Goal: Register for event/course

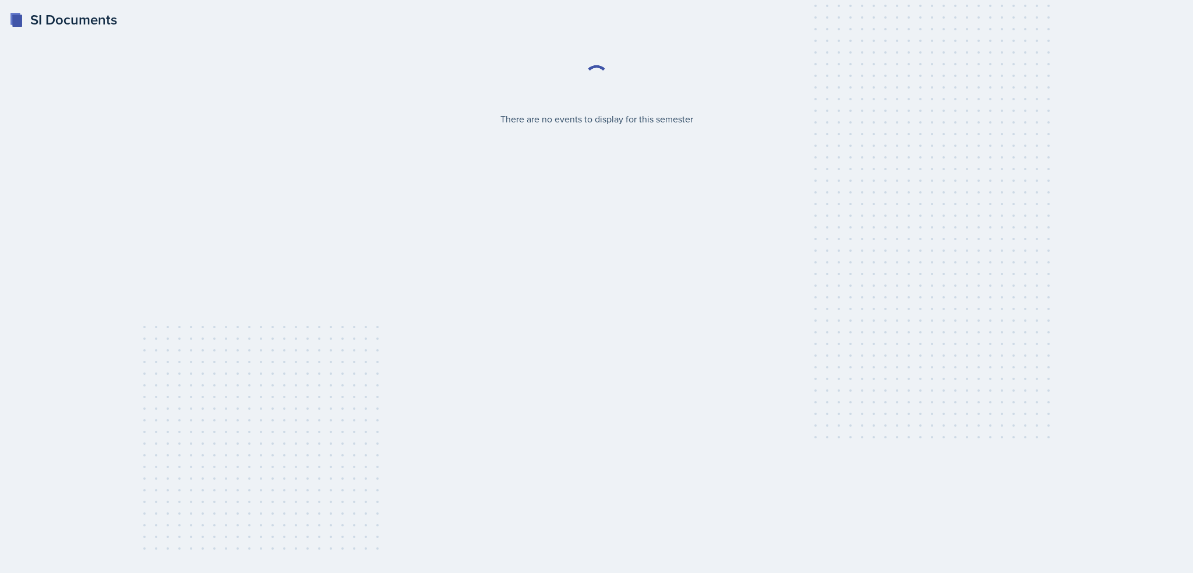
select select "2bed604d-1099-4043-b1bc-2365e8740244"
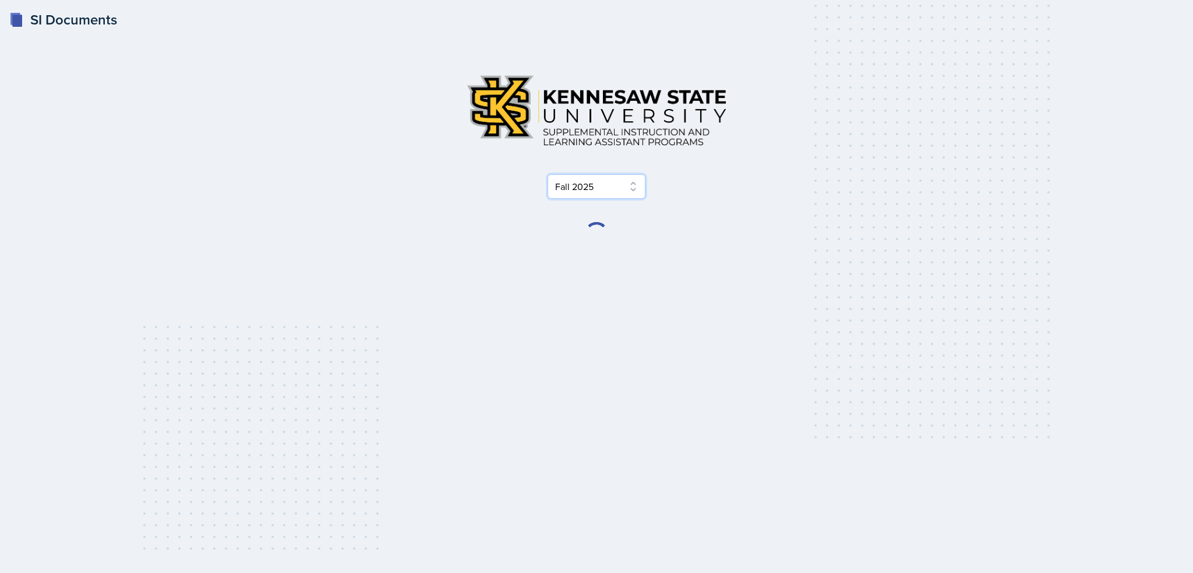
click at [614, 184] on select "Select Semester Fall 2025 Summer 2025 Spring 2025 Fall 2024 Summer 2024 Spring …" at bounding box center [596, 186] width 98 height 24
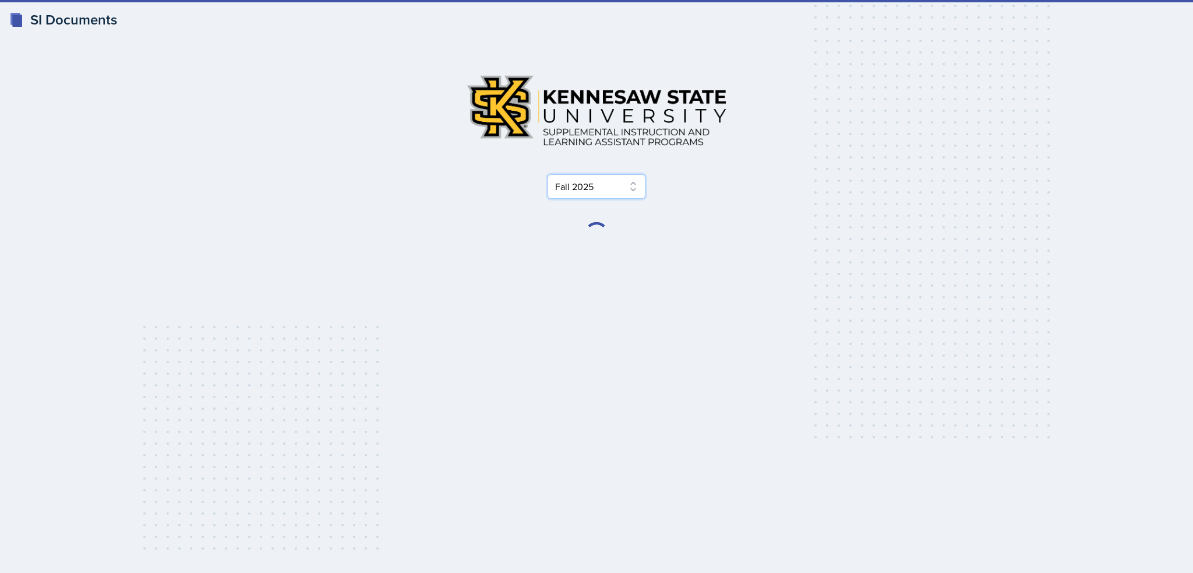
click at [614, 184] on select "Select Semester Fall 2025 Summer 2025 Spring 2025 Fall 2024 Summer 2024 Spring …" at bounding box center [596, 186] width 98 height 24
click at [631, 189] on select "Select Semester Fall 2025 Summer 2025 Spring 2025 Fall 2024 Summer 2024 Spring …" at bounding box center [596, 186] width 98 height 24
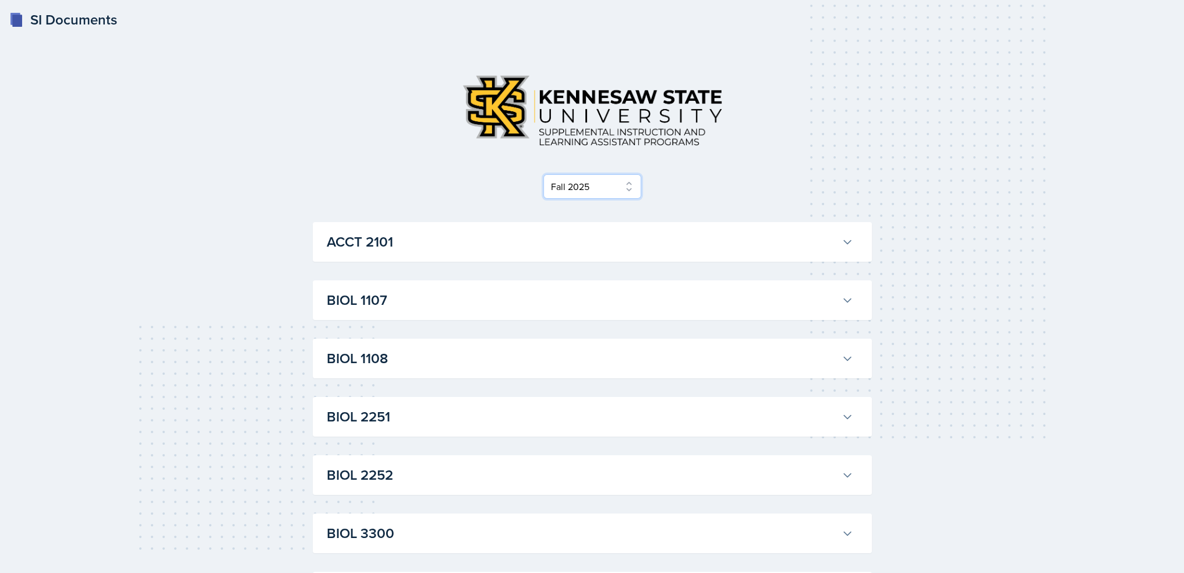
click at [620, 186] on select "Select Semester Fall 2025 Summer 2025 Spring 2025 Fall 2024 Summer 2024 Spring …" at bounding box center [592, 186] width 98 height 24
click at [803, 353] on h3 "BIOL 1108" at bounding box center [582, 358] width 510 height 21
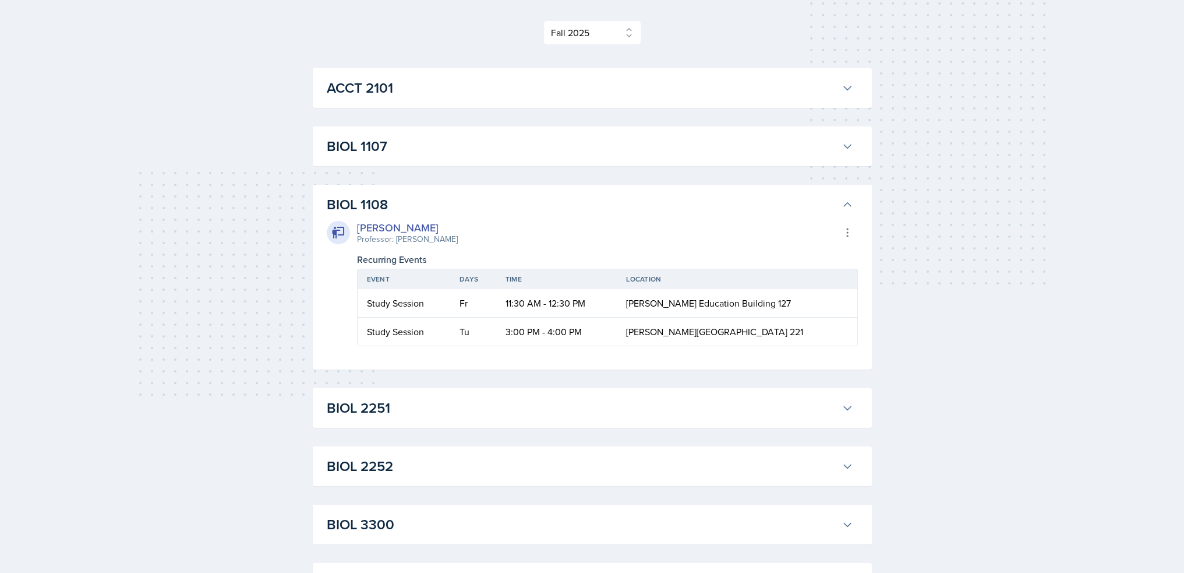
scroll to position [175, 0]
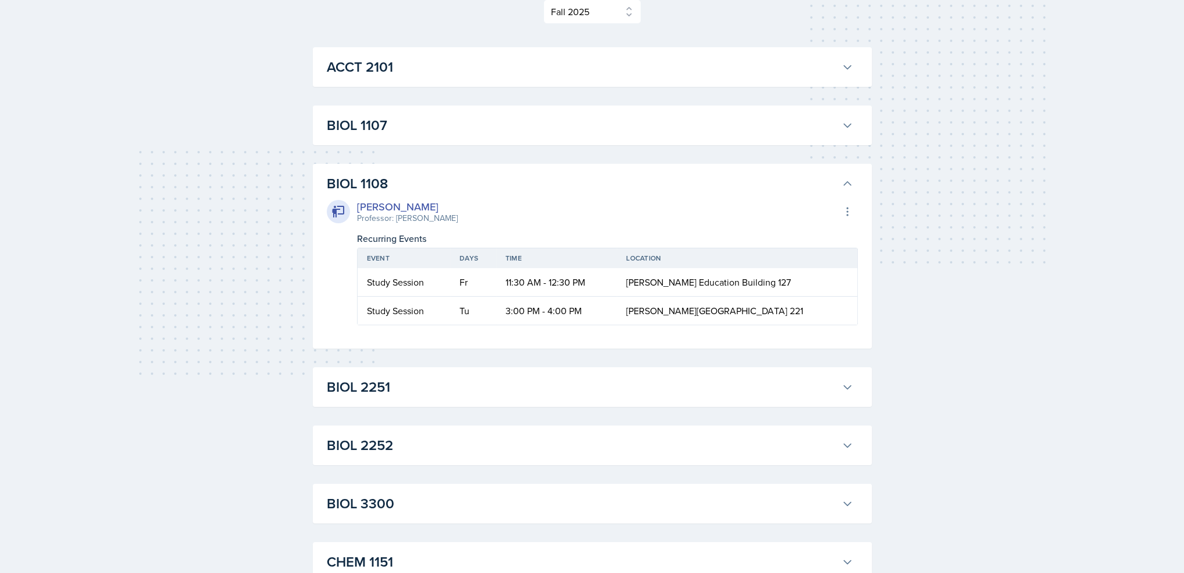
drag, startPoint x: 684, startPoint y: 220, endPoint x: 669, endPoint y: 210, distance: 17.8
click at [669, 210] on div "[PERSON_NAME] Professor: [PERSON_NAME] Export to Google Calendar" at bounding box center [592, 212] width 531 height 26
drag, startPoint x: 524, startPoint y: 309, endPoint x: 596, endPoint y: 308, distance: 72.2
click at [596, 308] on td "3:00 PM - 4:00 PM" at bounding box center [556, 310] width 121 height 28
click at [601, 310] on td "3:00 PM - 4:00 PM" at bounding box center [556, 310] width 121 height 28
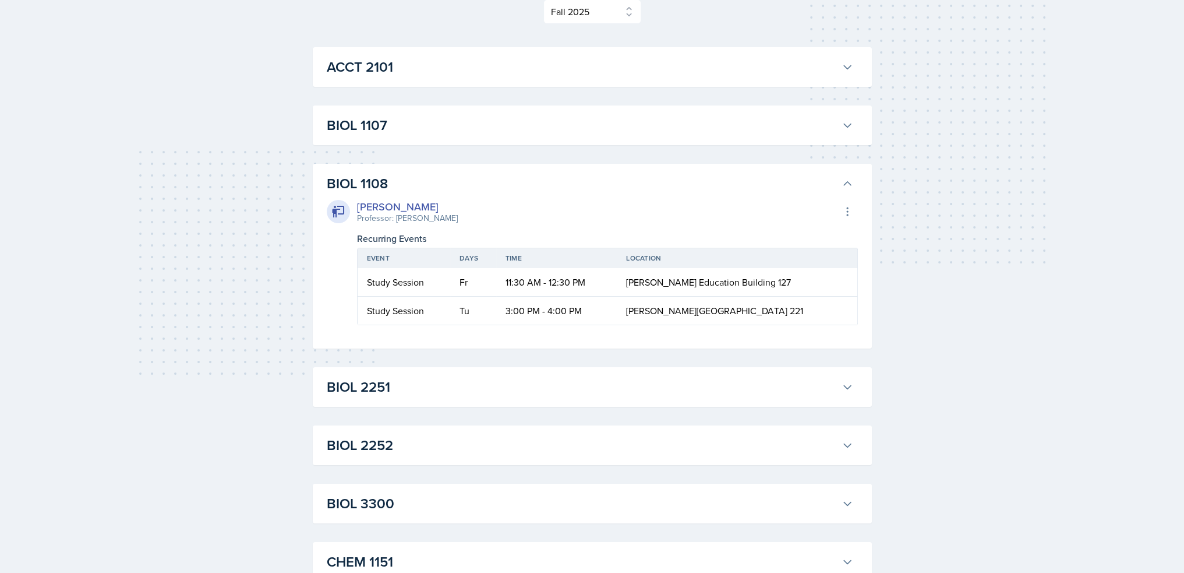
click at [538, 193] on h3 "BIOL 1108" at bounding box center [582, 183] width 510 height 21
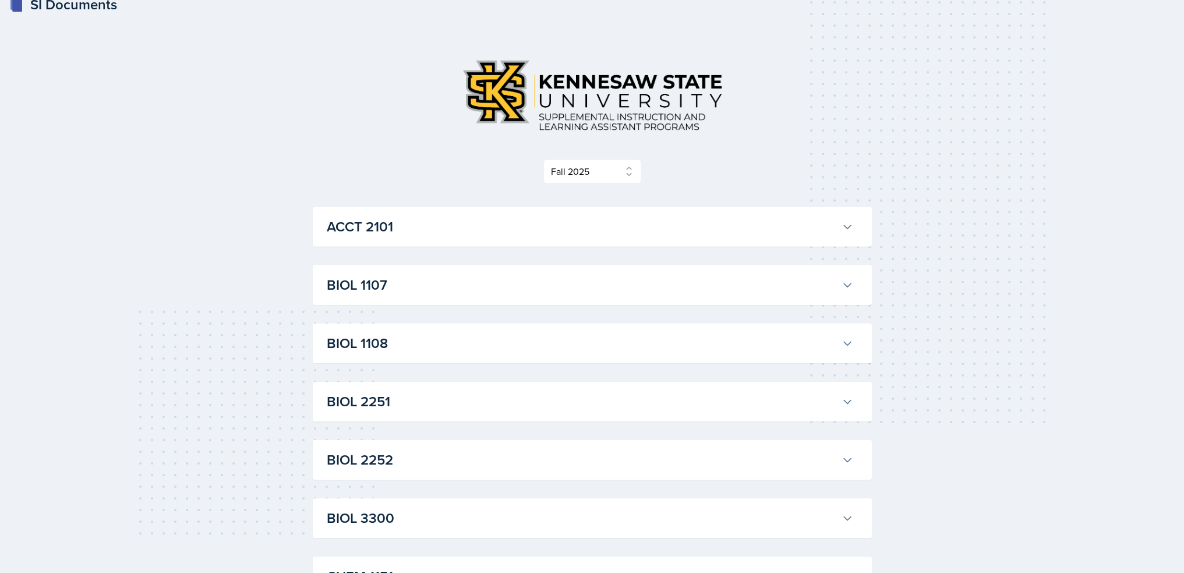
scroll to position [0, 0]
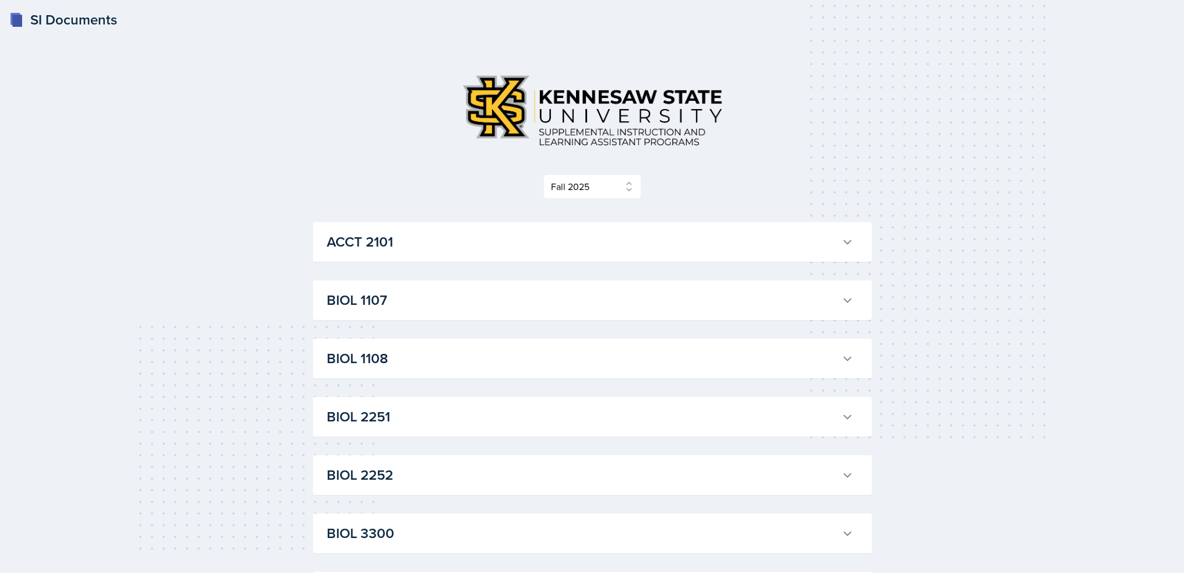
click at [502, 359] on h3 "BIOL 1108" at bounding box center [582, 358] width 510 height 21
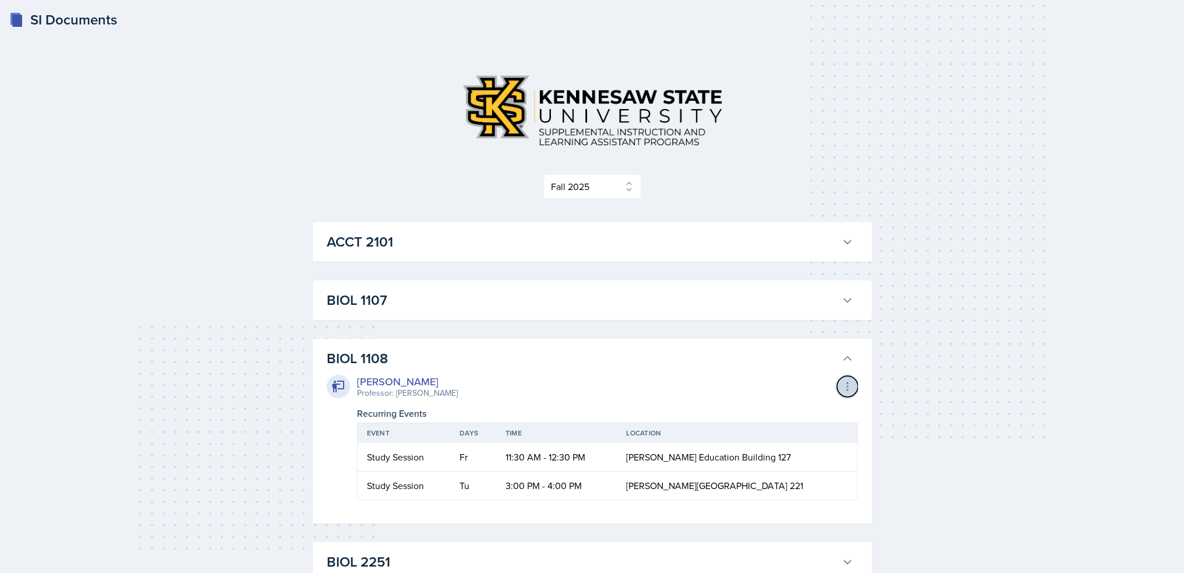
click at [837, 386] on button at bounding box center [847, 386] width 21 height 21
click at [842, 383] on icon at bounding box center [848, 386] width 12 height 12
